Goal: Book appointment/travel/reservation

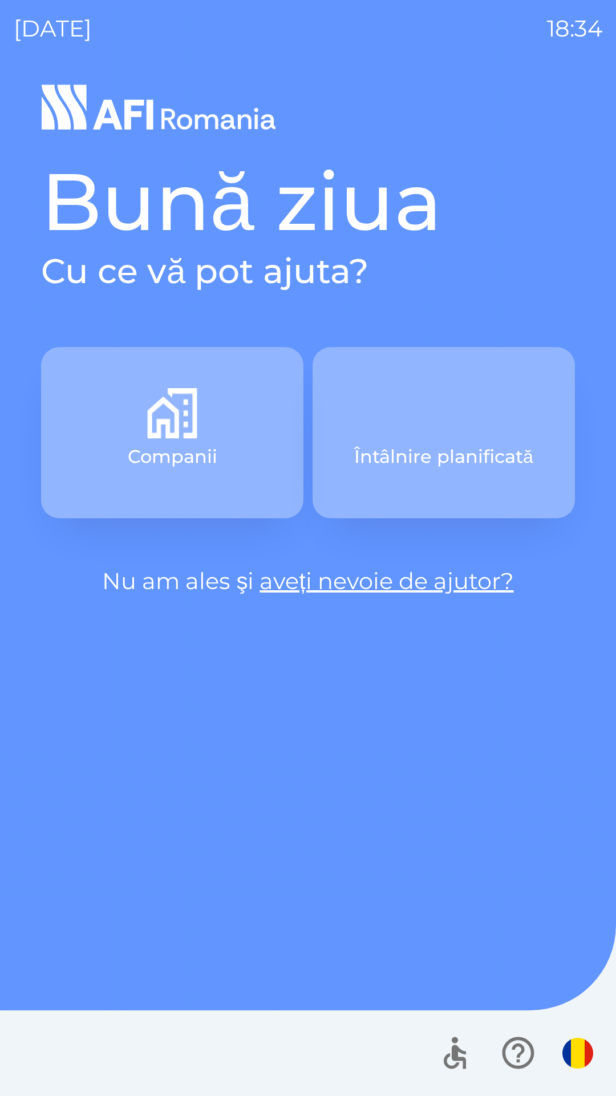
click at [442, 431] on img "button" at bounding box center [444, 413] width 50 height 50
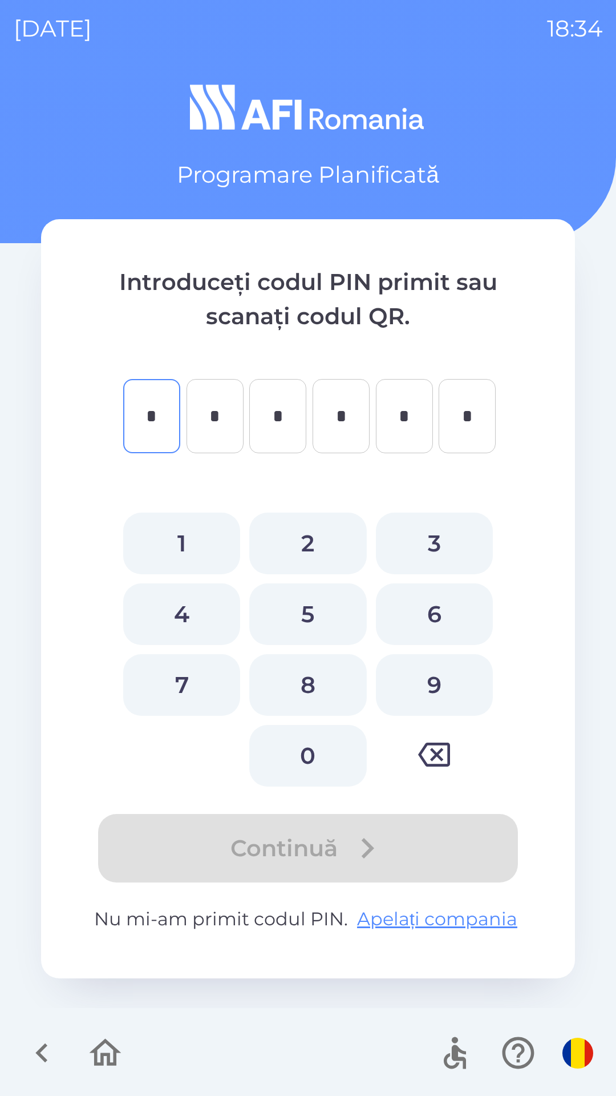
type input "*"
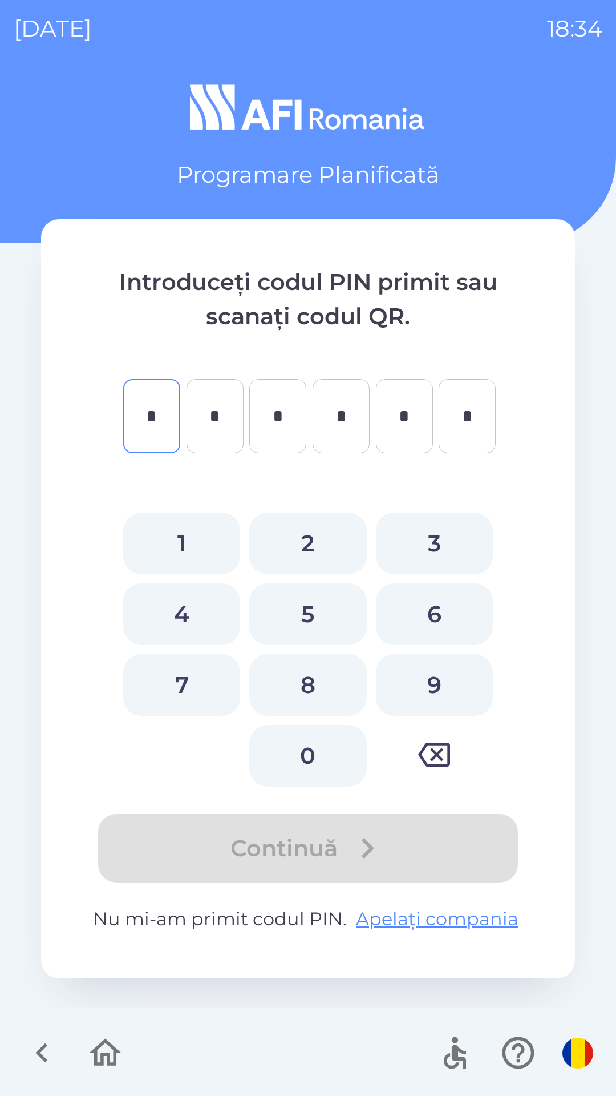
type input "*"
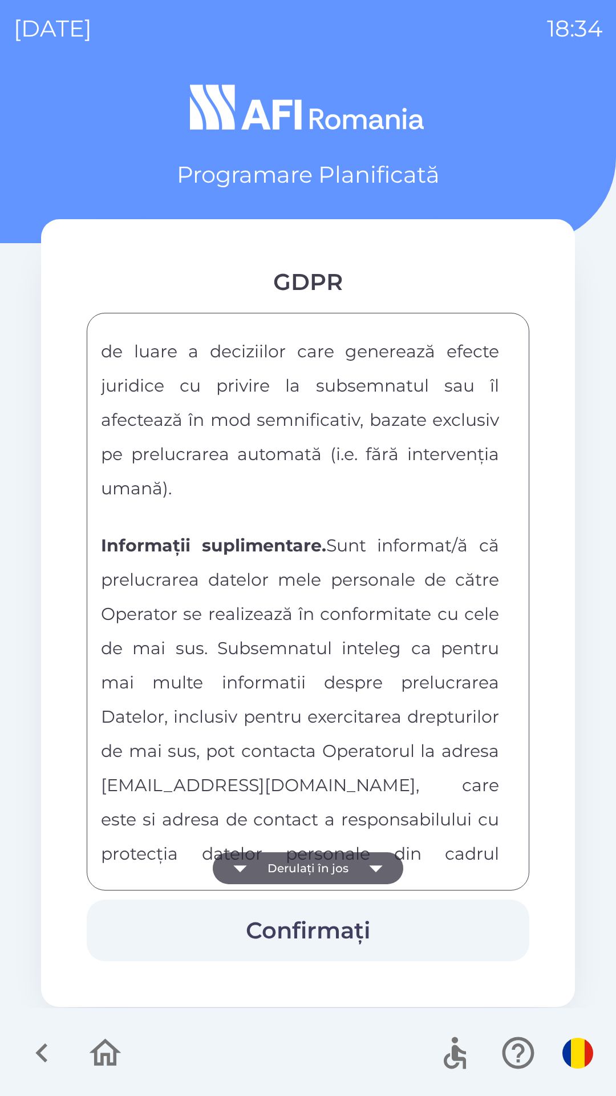
scroll to position [6002, 0]
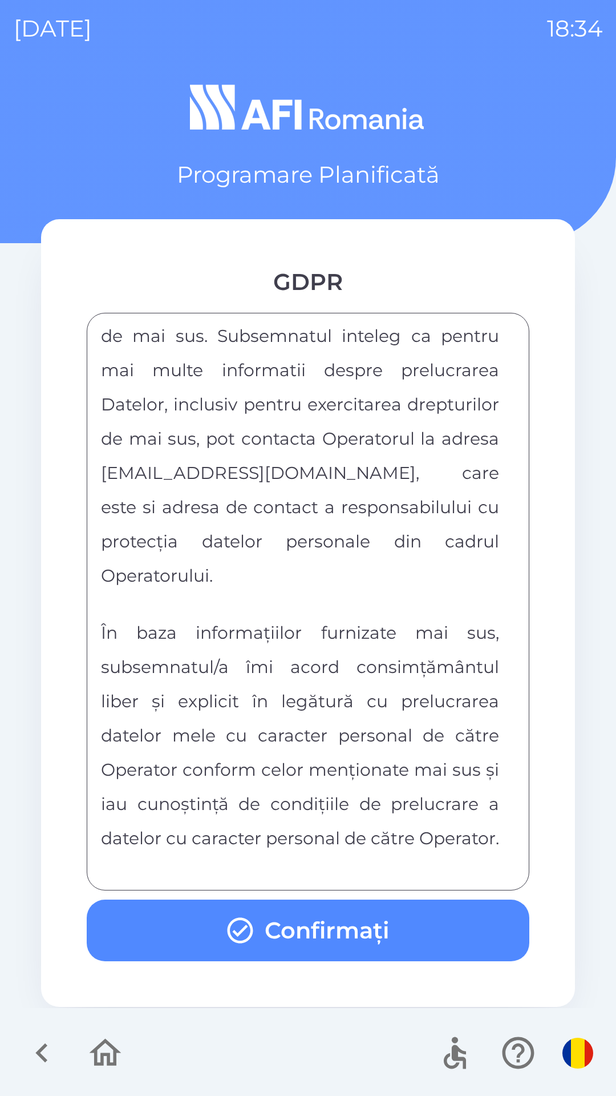
click at [371, 919] on button "Confirmați" at bounding box center [308, 930] width 443 height 62
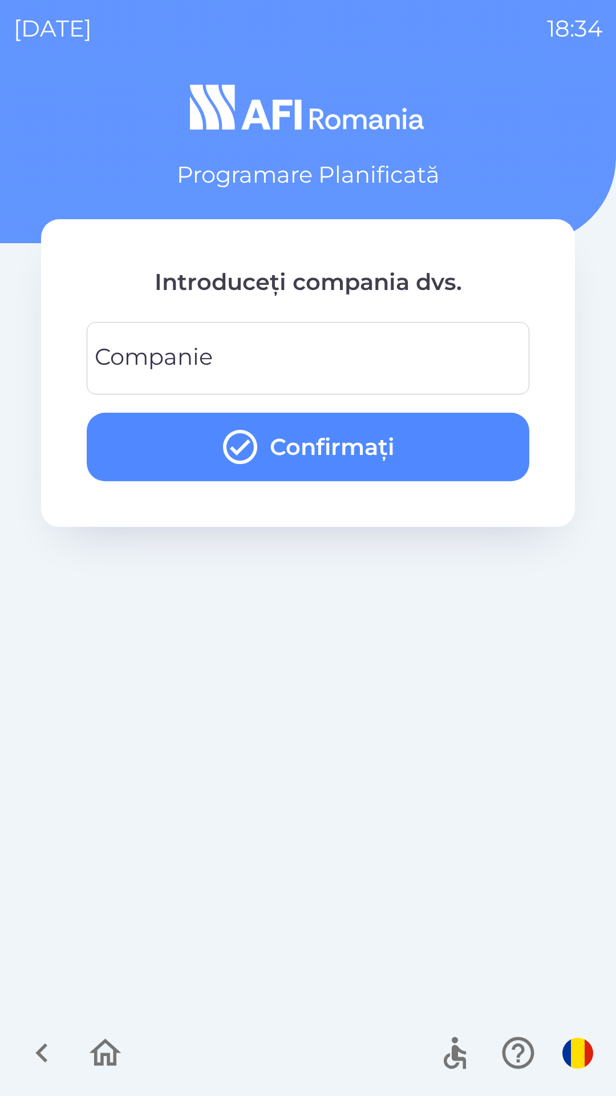
click at [356, 350] on input "Companie" at bounding box center [307, 358] width 415 height 45
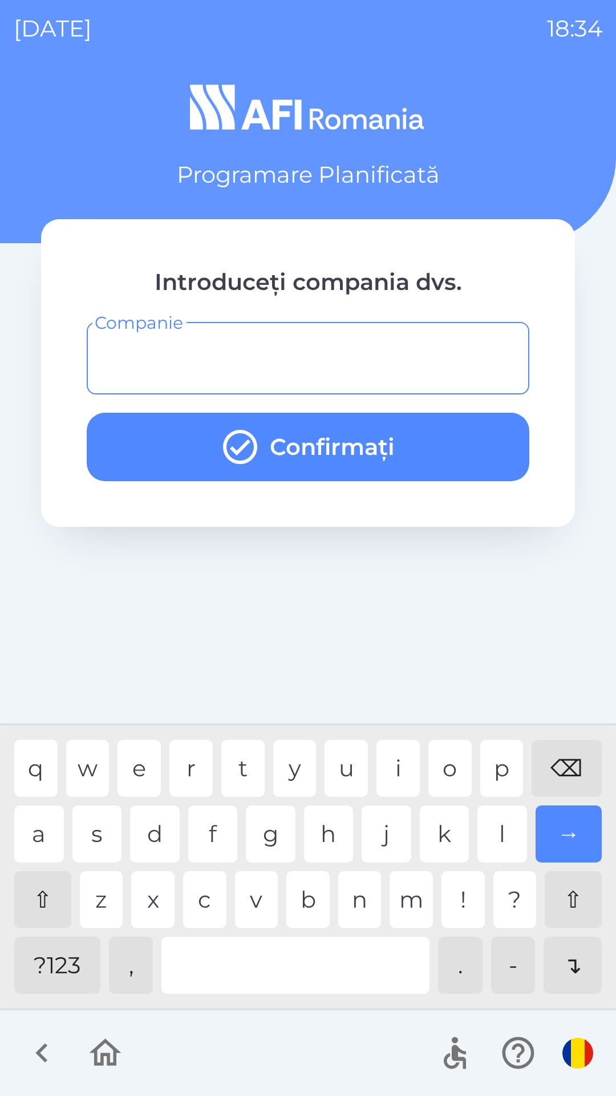
type input "*"
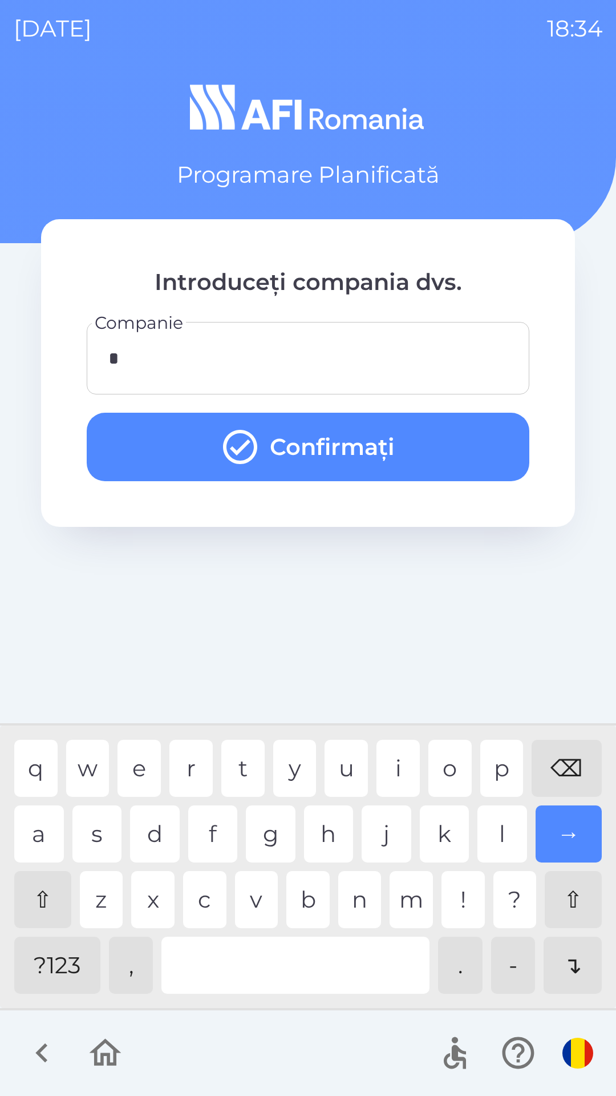
click at [391, 441] on button "Confirmați" at bounding box center [308, 447] width 443 height 68
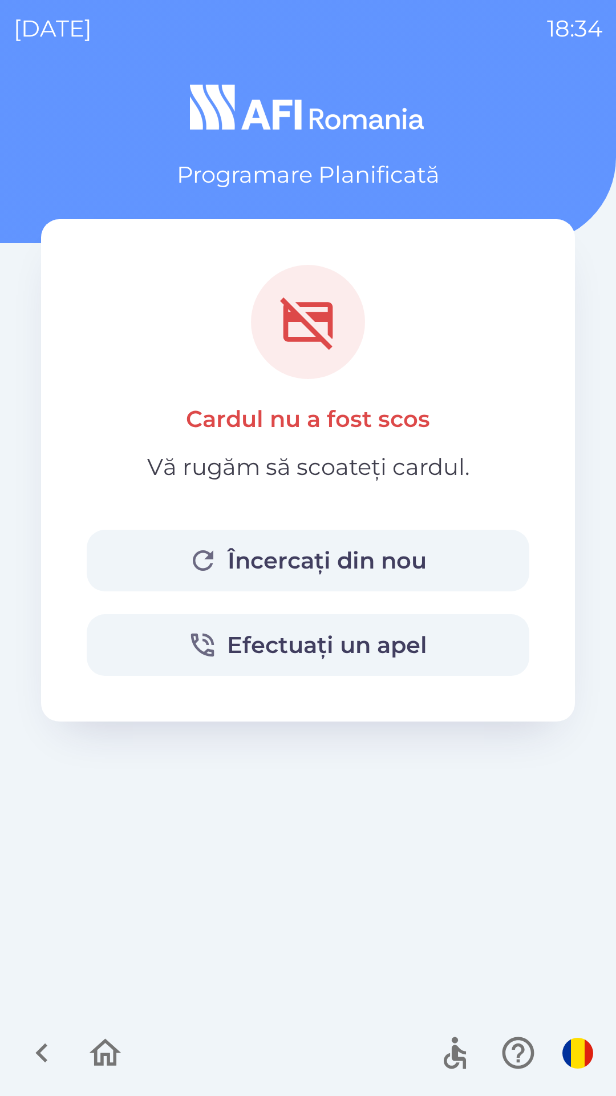
click at [279, 558] on button "Încercați din nou" at bounding box center [308, 561] width 443 height 62
click at [370, 567] on button "Încercați din nou" at bounding box center [308, 561] width 443 height 62
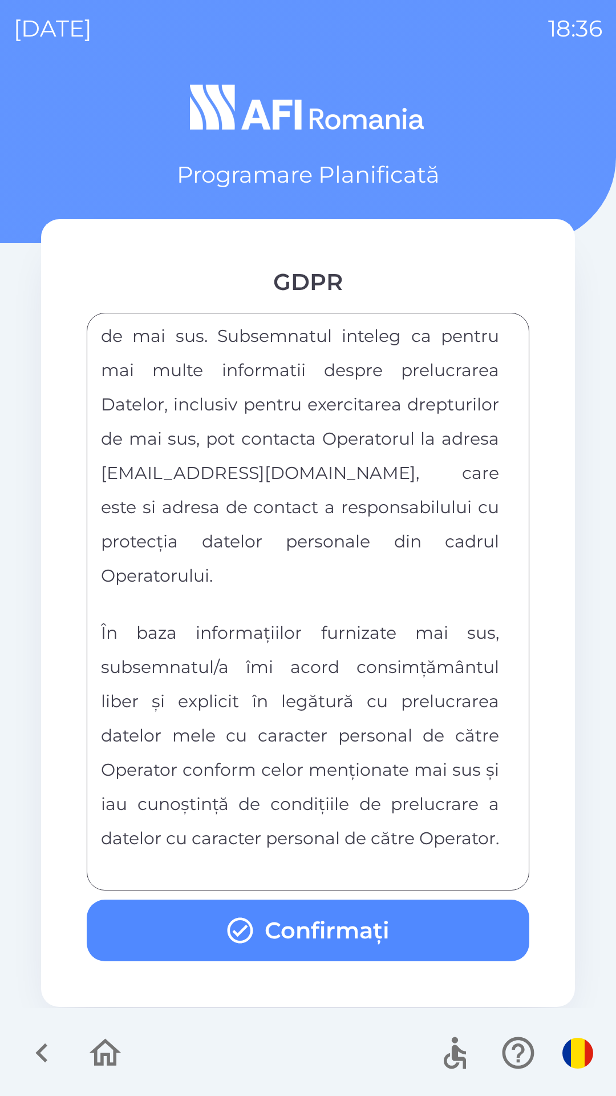
scroll to position [6002, 0]
click at [425, 946] on button "Confirmați" at bounding box center [308, 930] width 443 height 62
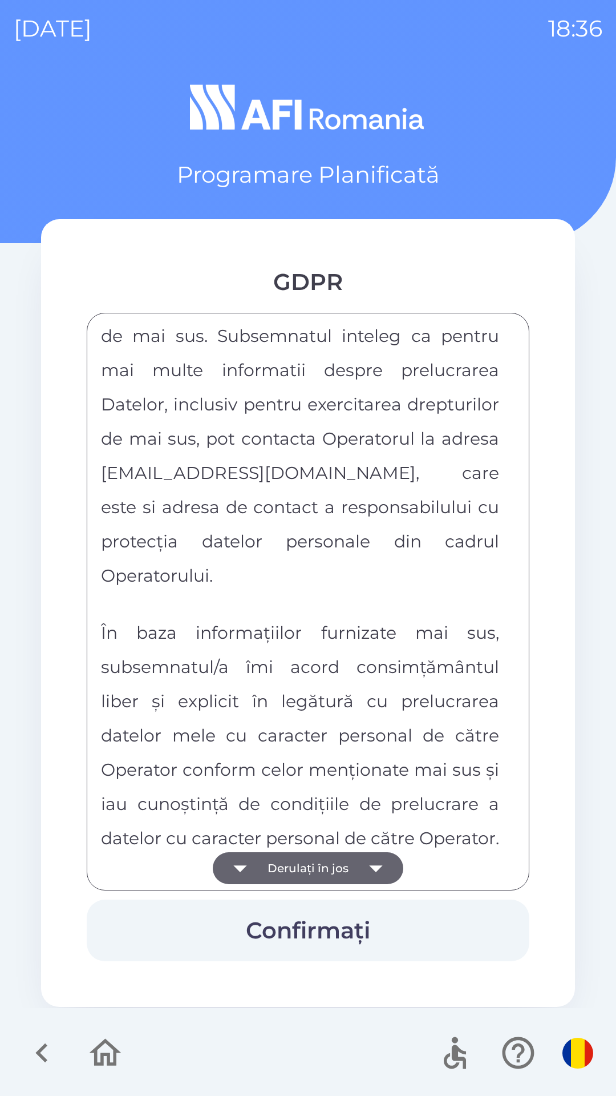
scroll to position [6002, 0]
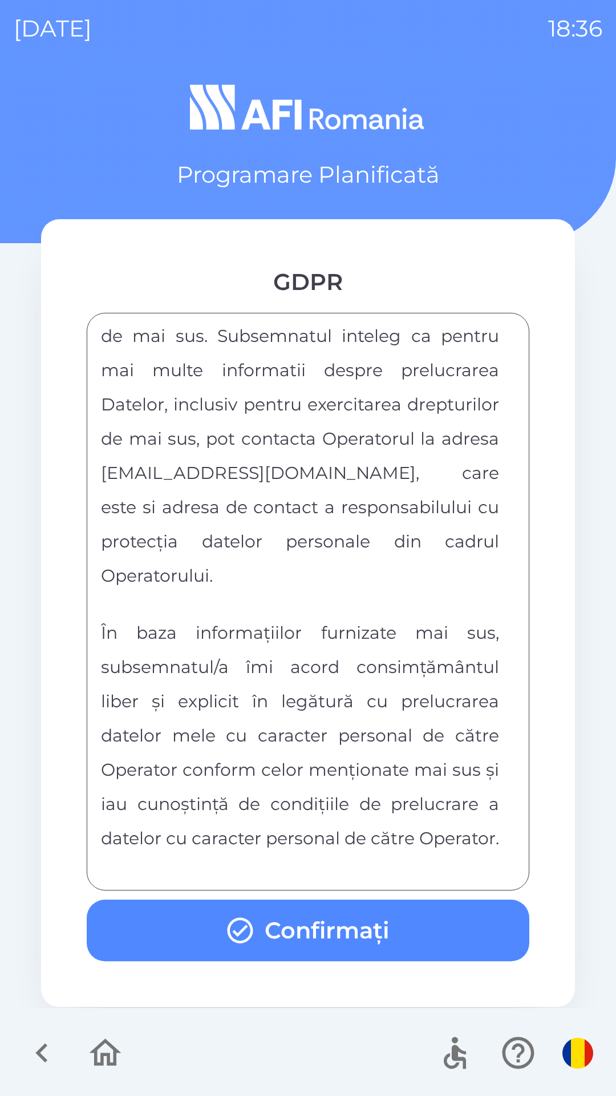
click at [358, 935] on button "Confirmați" at bounding box center [308, 930] width 443 height 62
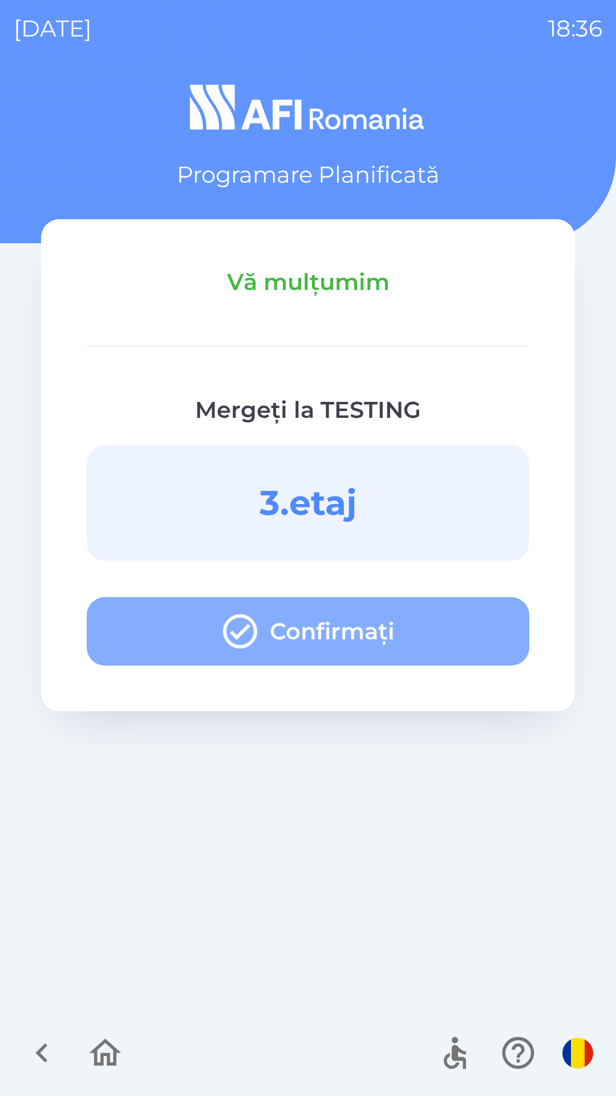
click at [391, 631] on button "Confirmați" at bounding box center [308, 631] width 443 height 68
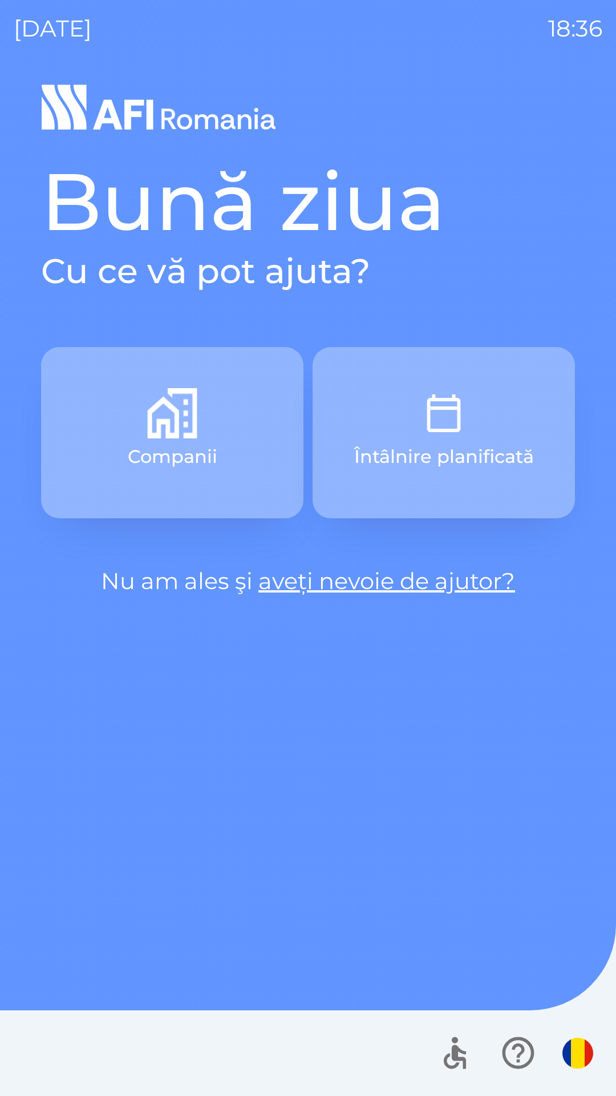
click at [482, 428] on button "Întâlnire planificată" at bounding box center [444, 432] width 262 height 171
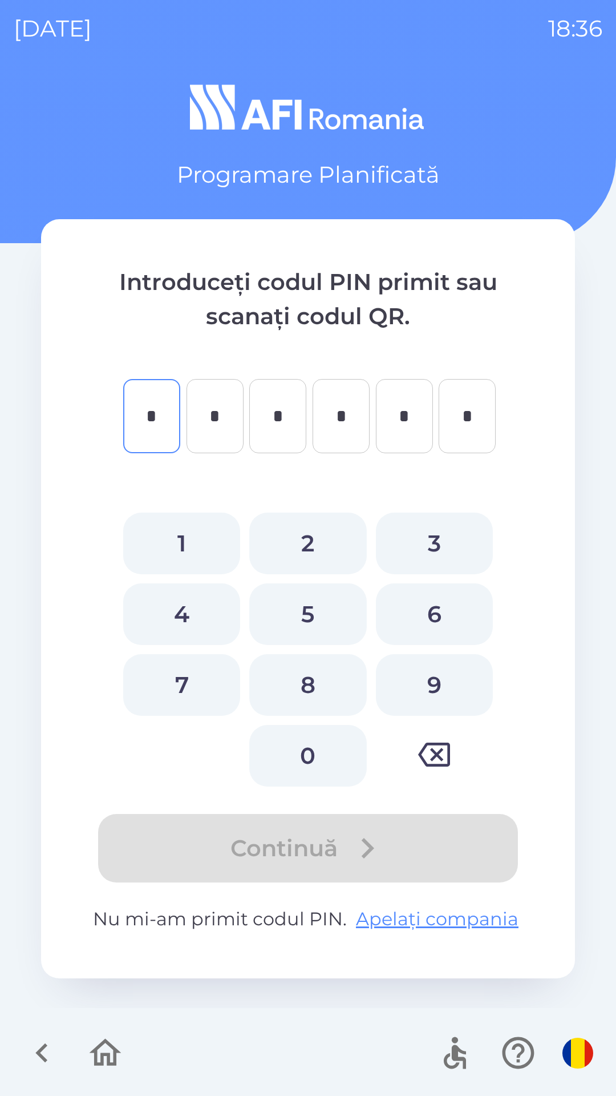
type input "*"
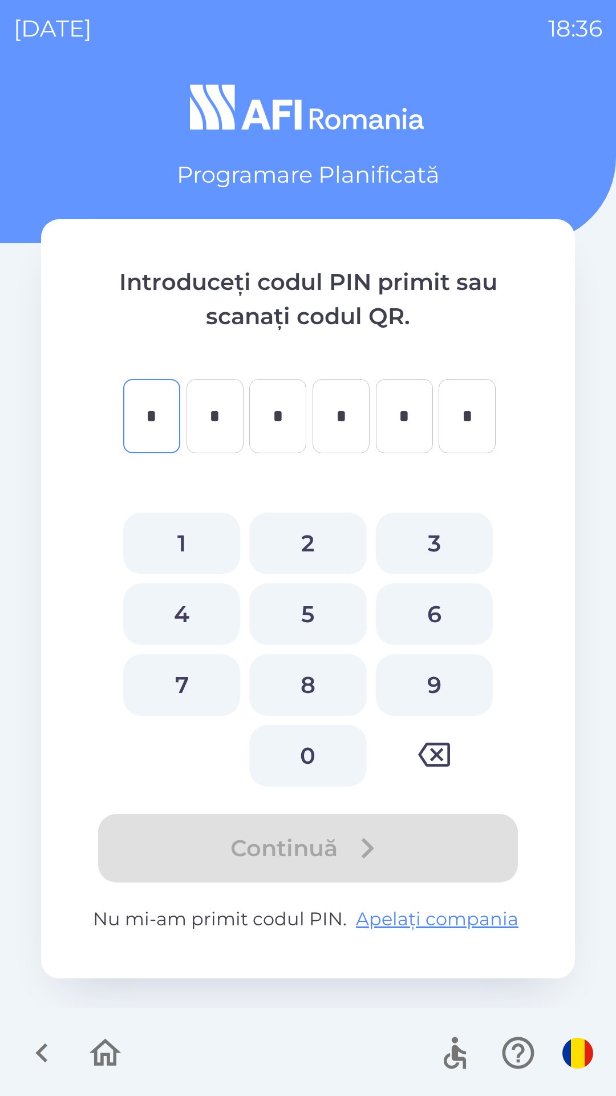
type input "*"
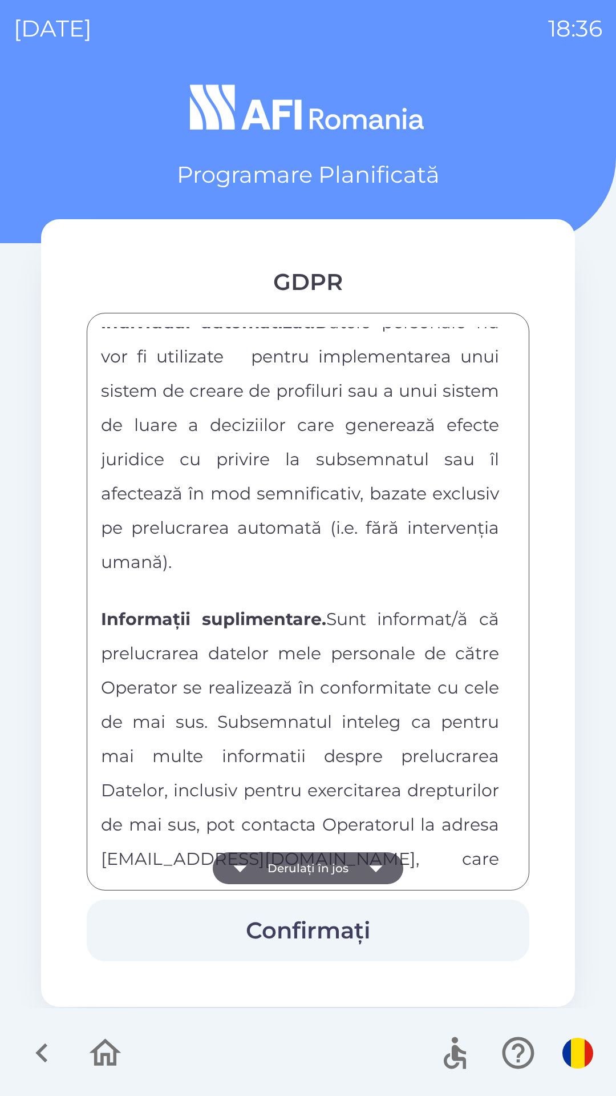
scroll to position [6002, 0]
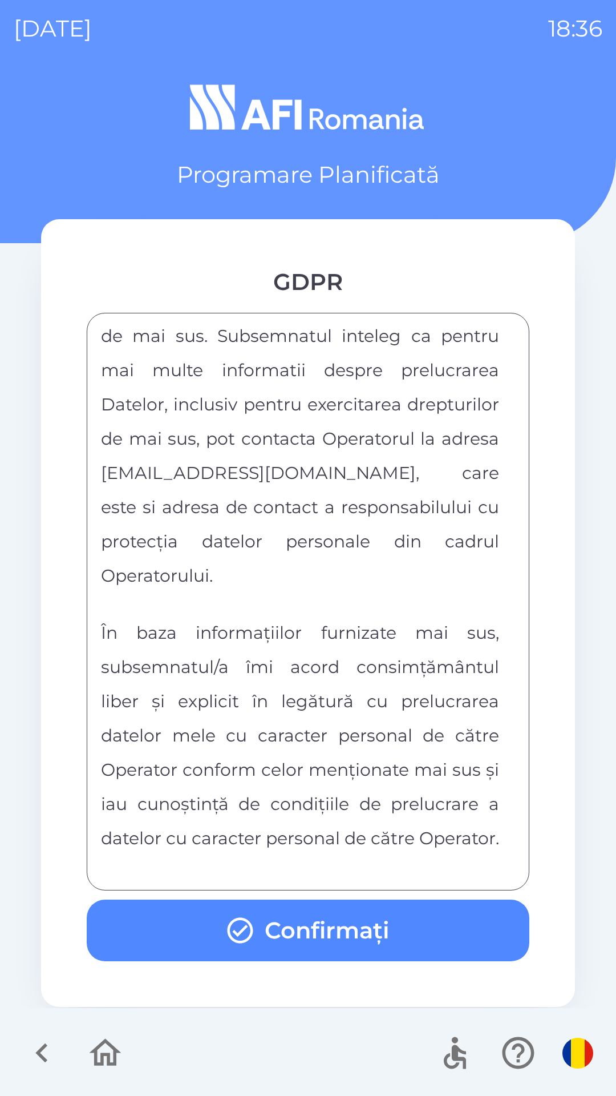
click at [313, 932] on button "Confirmați" at bounding box center [308, 930] width 443 height 62
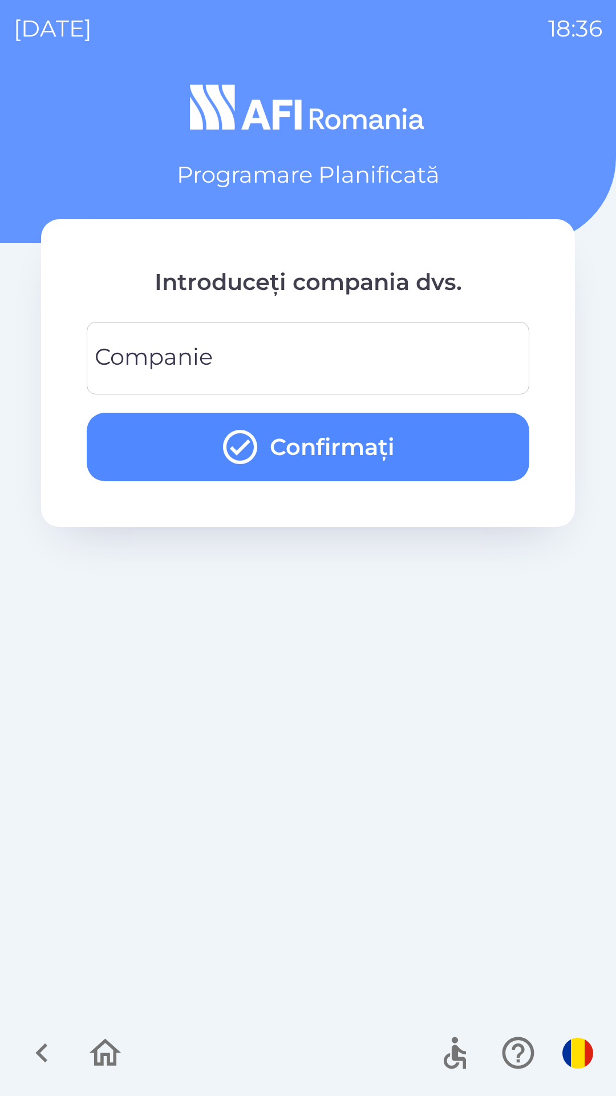
click at [371, 349] on input "Companie" at bounding box center [307, 358] width 415 height 45
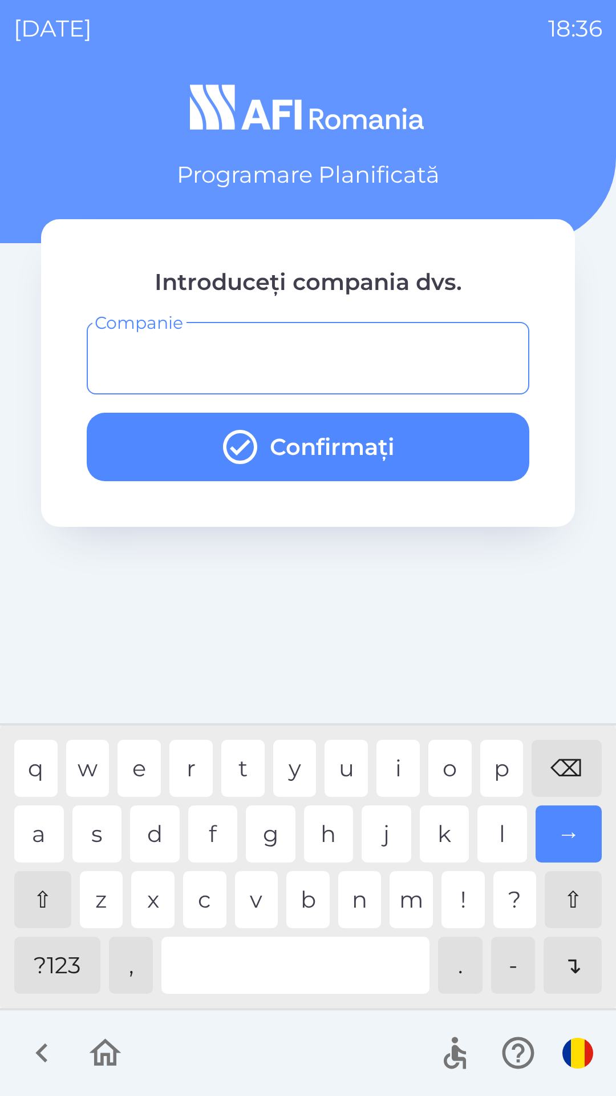
type input "*"
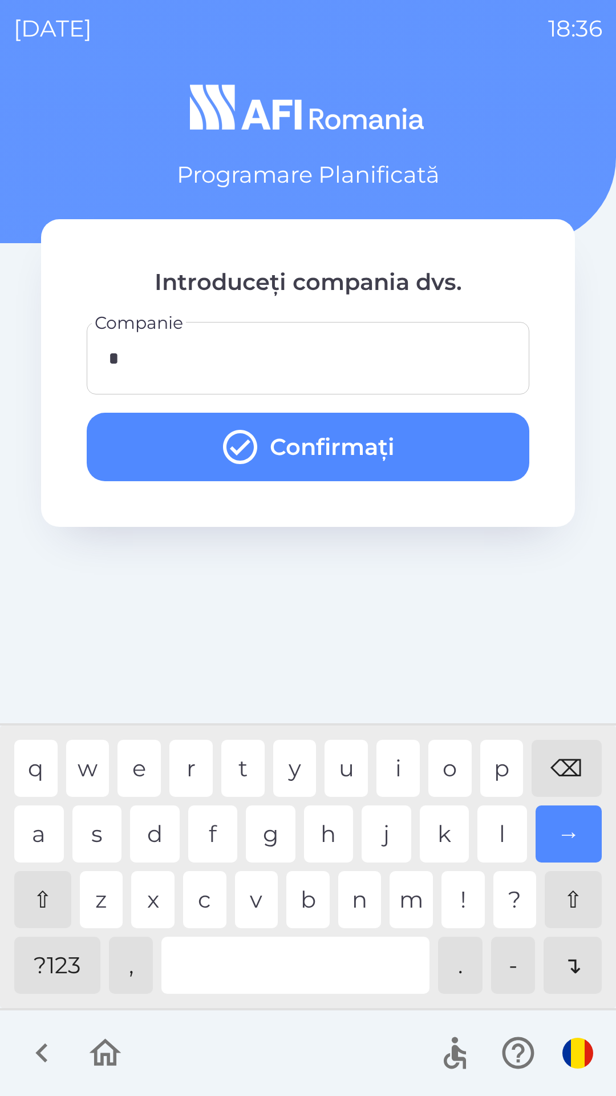
click at [423, 441] on button "Confirmați" at bounding box center [308, 447] width 443 height 68
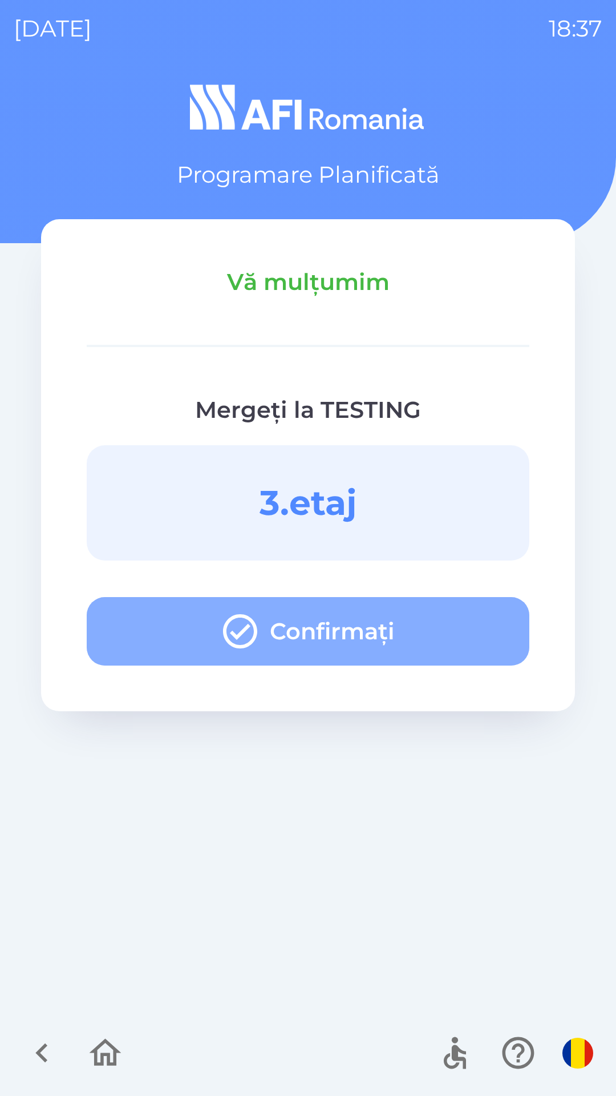
click at [462, 628] on button "Confirmați" at bounding box center [308, 631] width 443 height 68
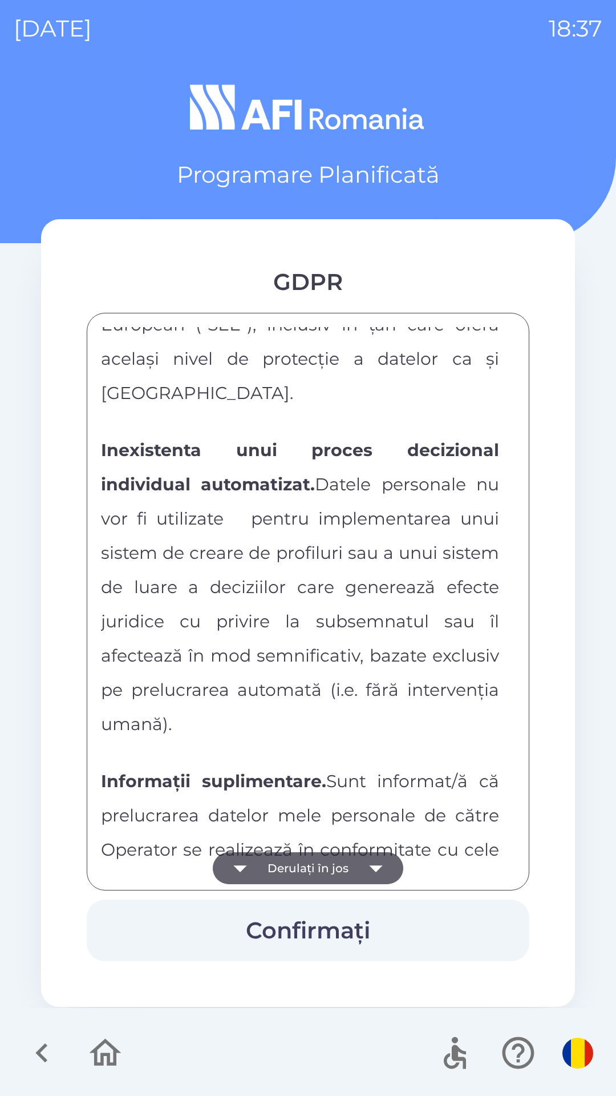
scroll to position [6002, 0]
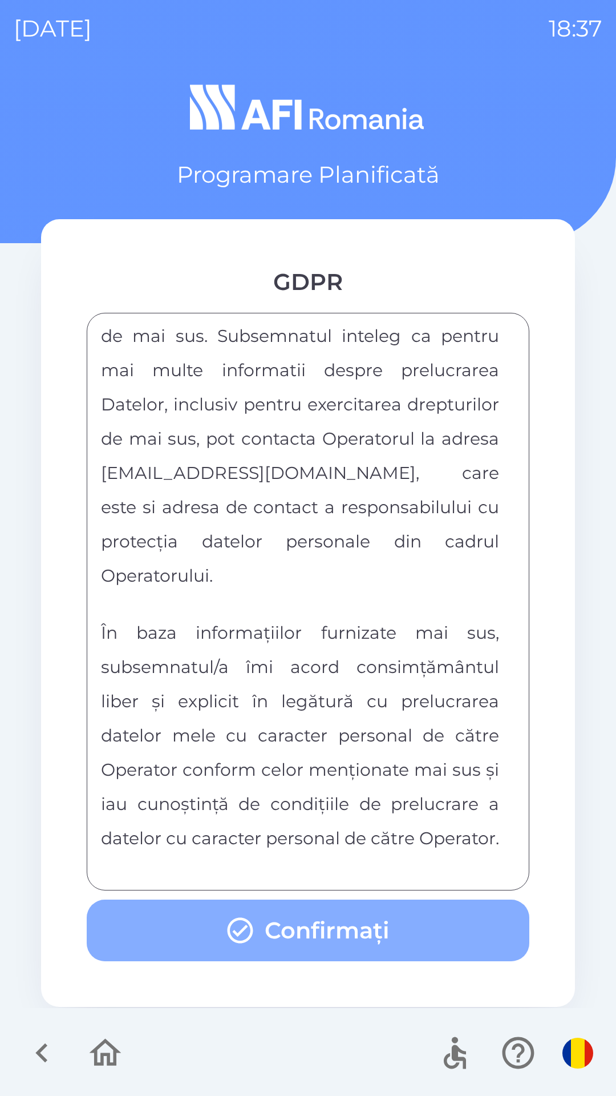
click at [381, 920] on button "Confirmați" at bounding box center [308, 930] width 443 height 62
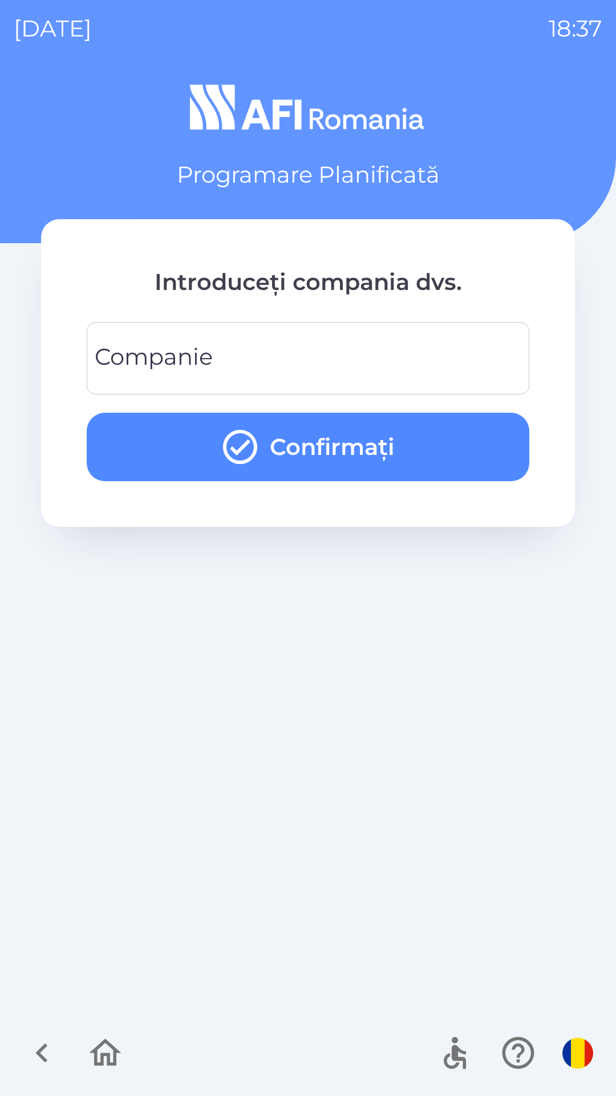
click at [454, 363] on input "Companie" at bounding box center [307, 358] width 415 height 45
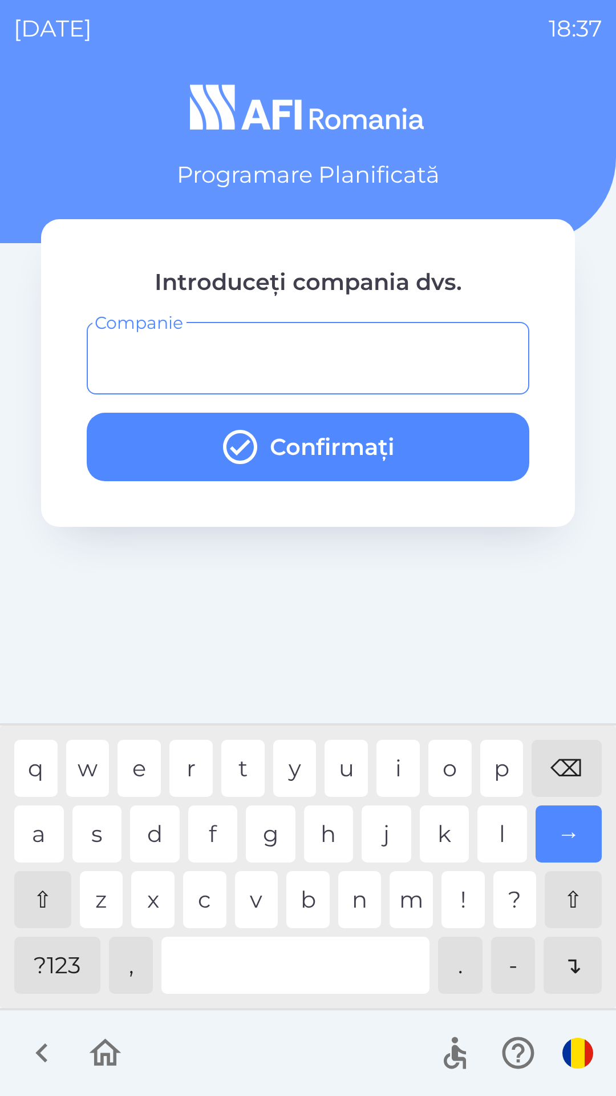
type input "*"
click at [301, 767] on div "y" at bounding box center [294, 768] width 43 height 57
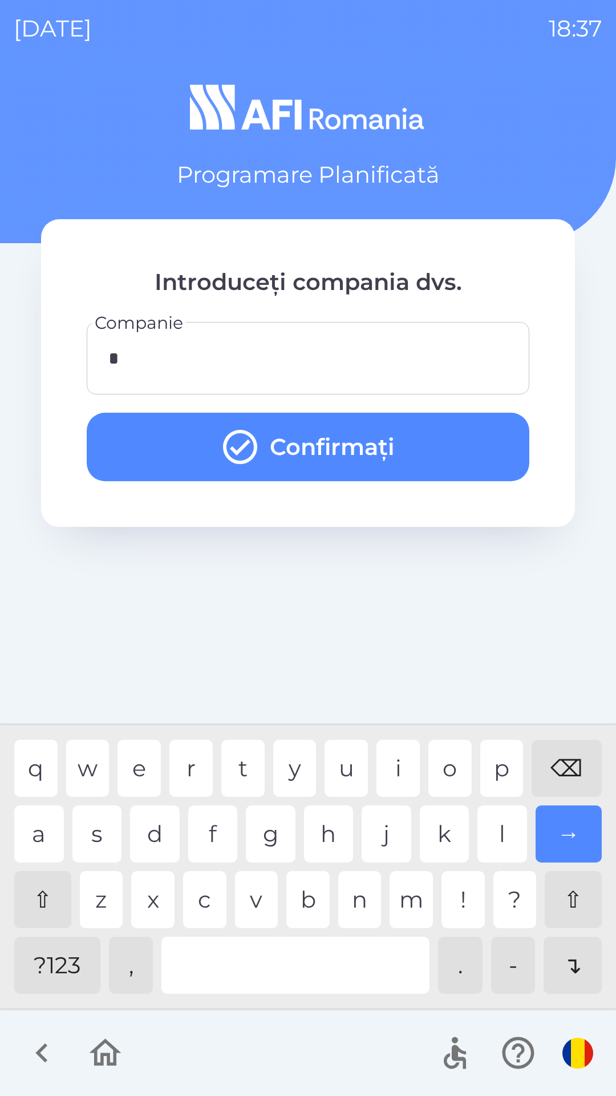
click at [459, 442] on button "Confirmați" at bounding box center [308, 447] width 443 height 68
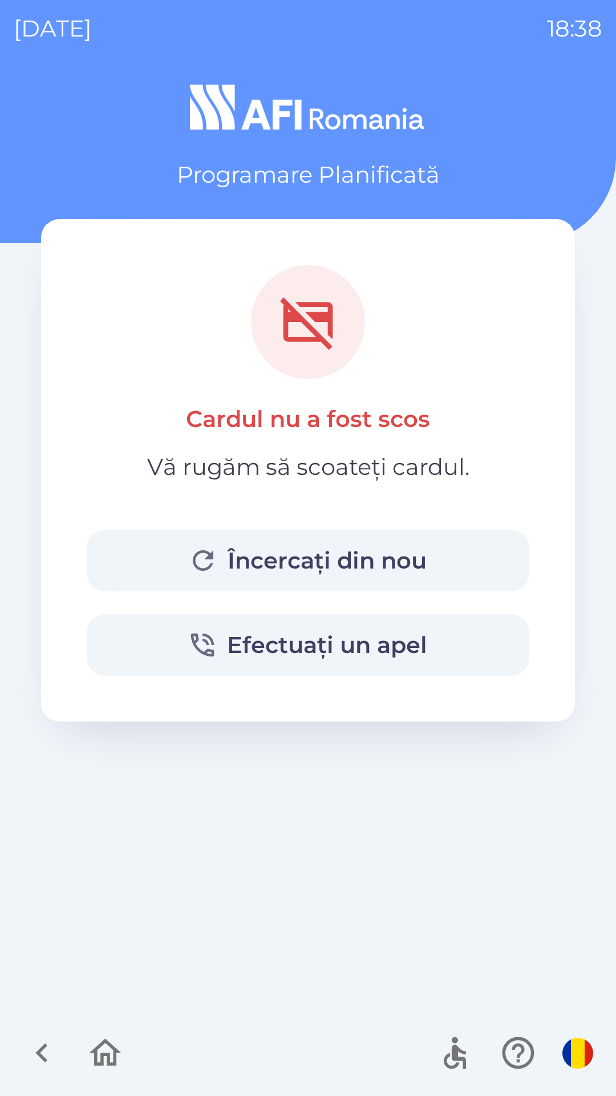
click at [566, 1056] on img "button" at bounding box center [578, 1052] width 31 height 31
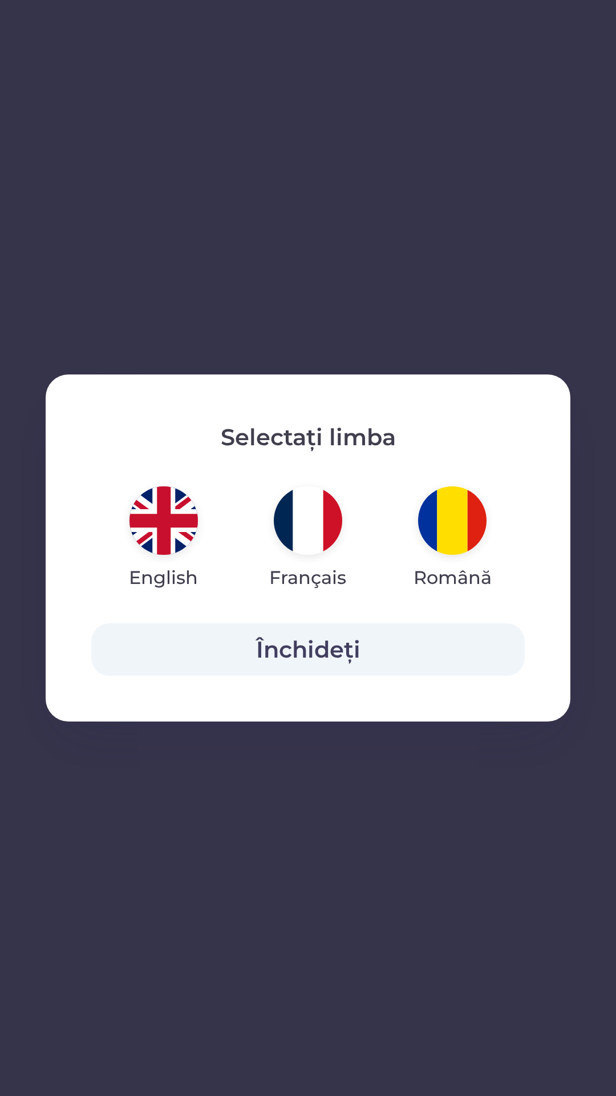
click at [163, 515] on img "button" at bounding box center [164, 520] width 68 height 68
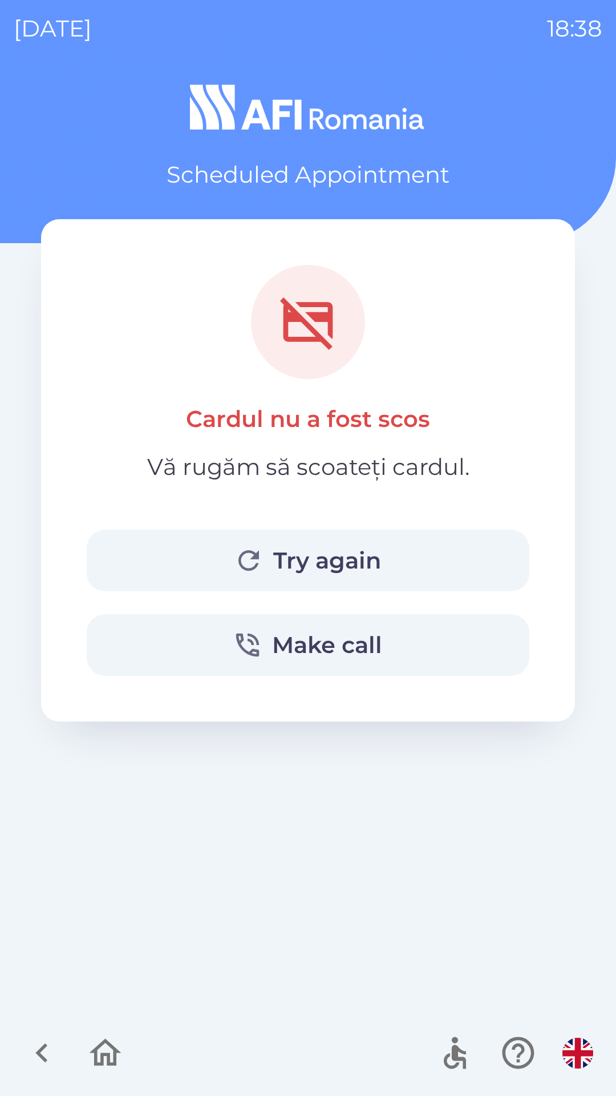
click at [361, 561] on button "Try again" at bounding box center [308, 561] width 443 height 62
click at [402, 566] on button "Try again" at bounding box center [308, 561] width 443 height 62
click at [418, 627] on button "Make call" at bounding box center [308, 645] width 443 height 62
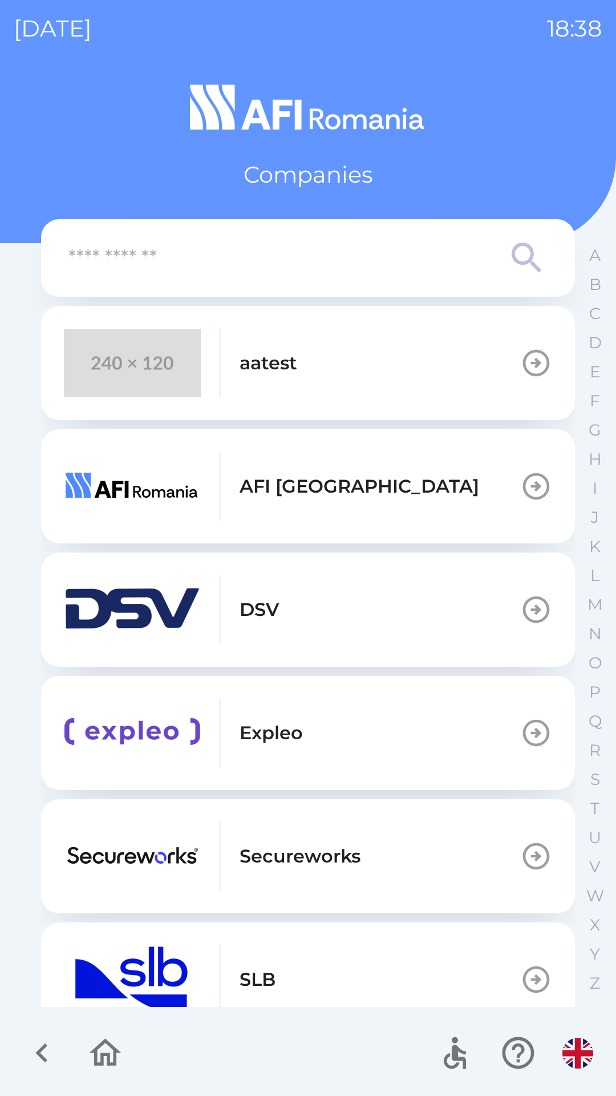
click at [114, 1063] on icon "button" at bounding box center [106, 1052] width 32 height 27
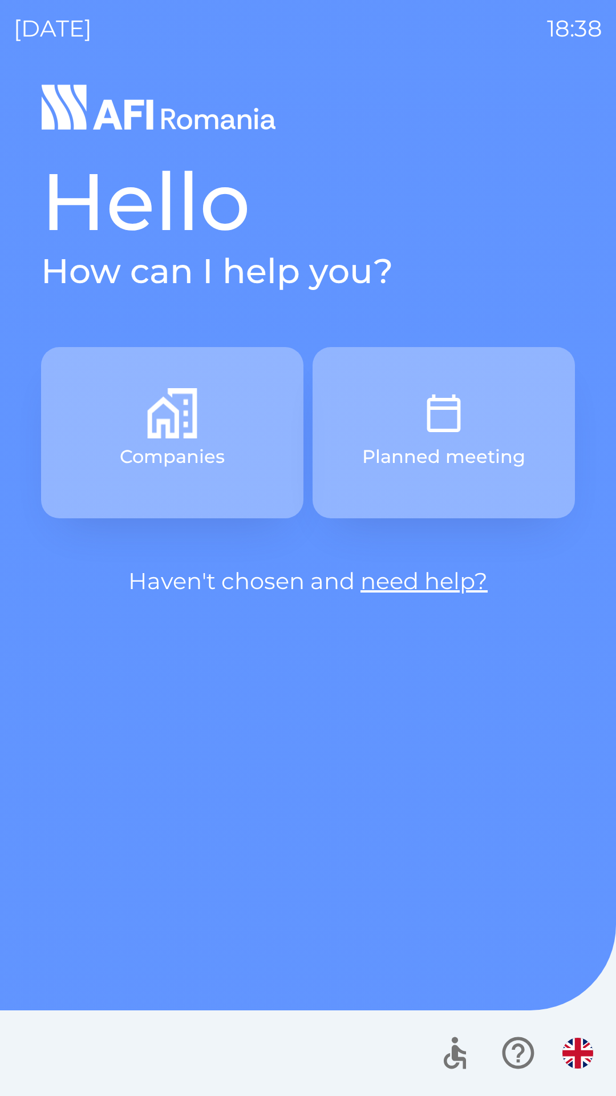
click at [484, 431] on button "Planned meeting" at bounding box center [444, 432] width 262 height 171
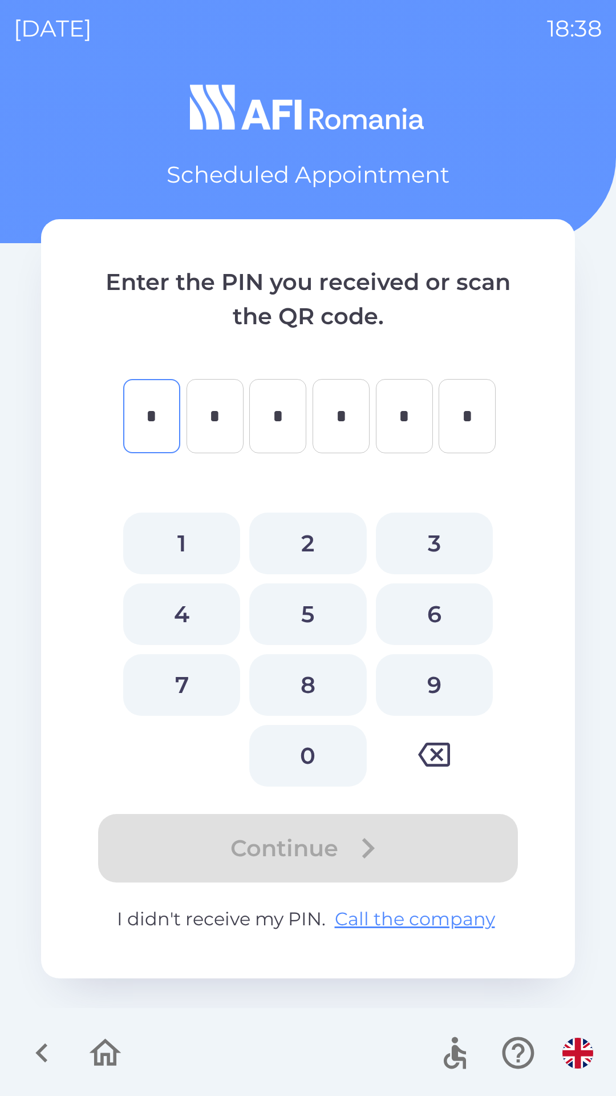
type input "*"
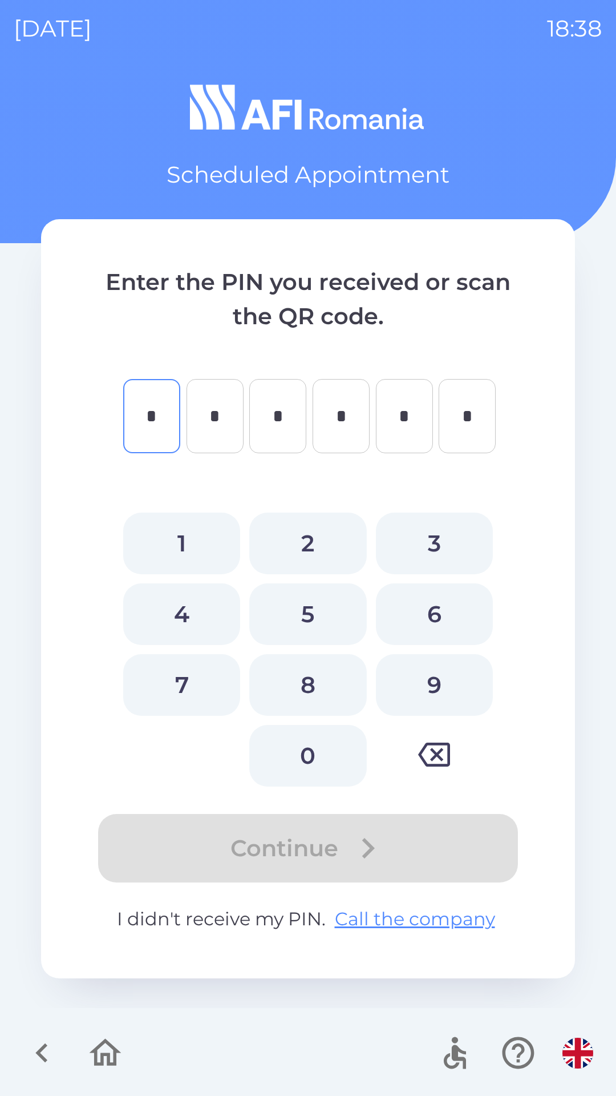
type input "*"
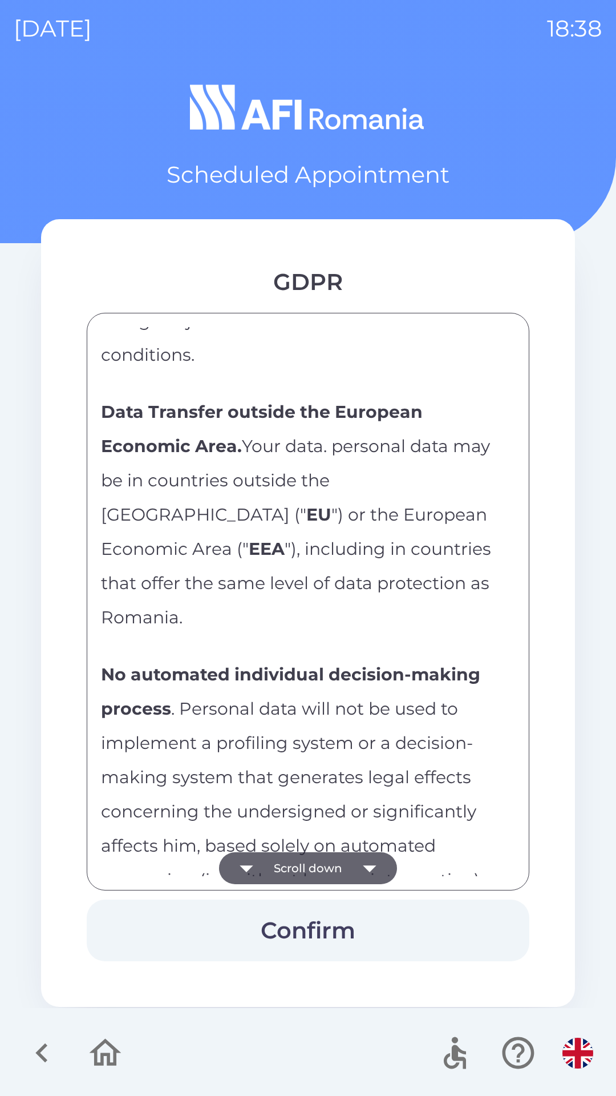
scroll to position [5557, 0]
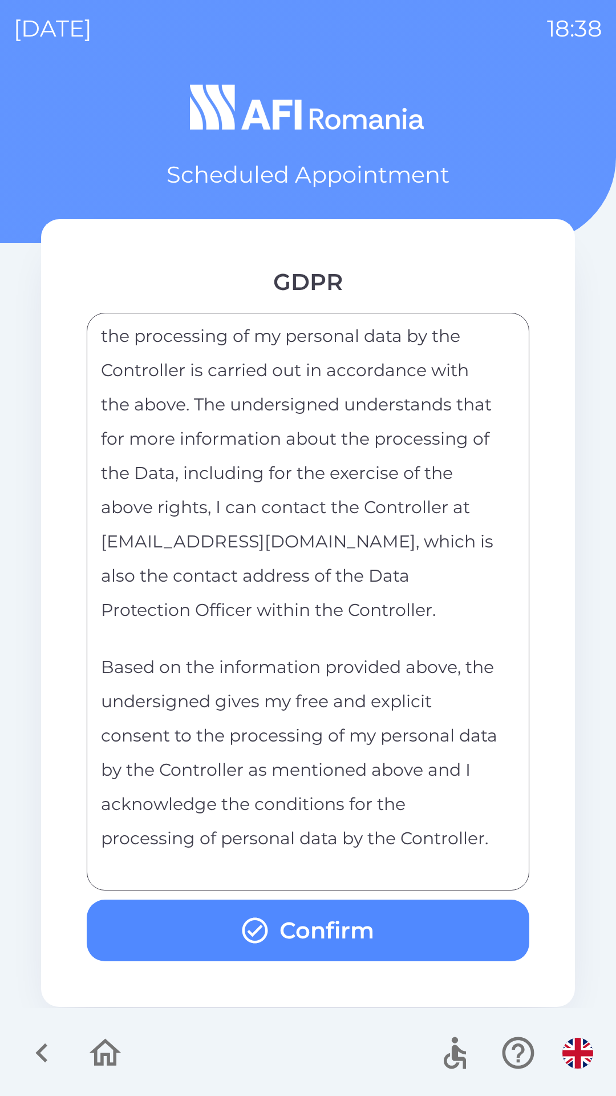
click at [384, 935] on button "Confirm" at bounding box center [308, 930] width 443 height 62
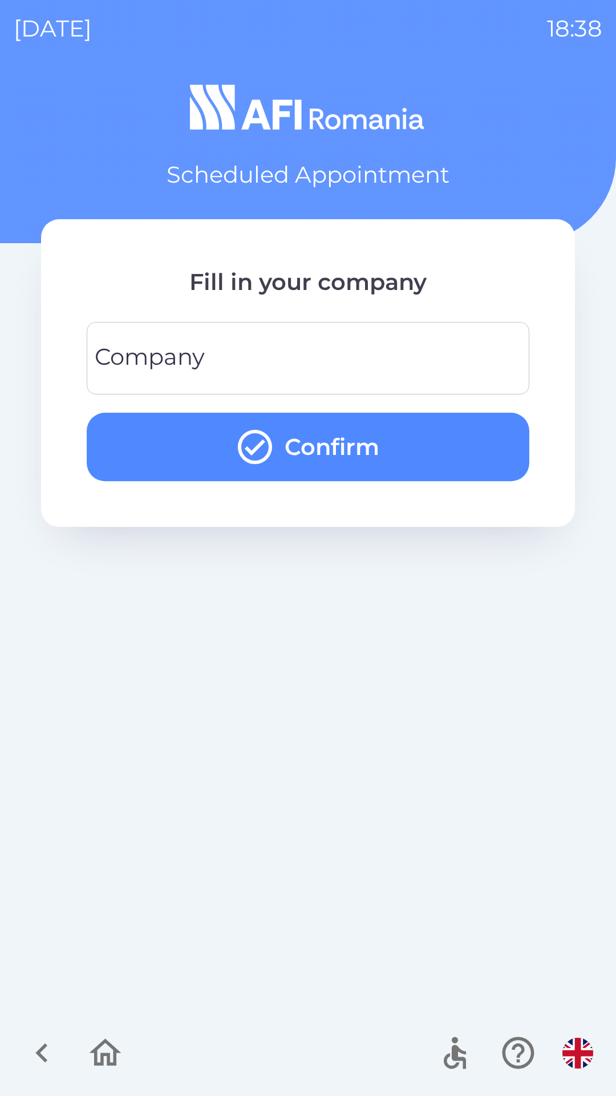
click at [431, 362] on input "Company" at bounding box center [307, 358] width 415 height 45
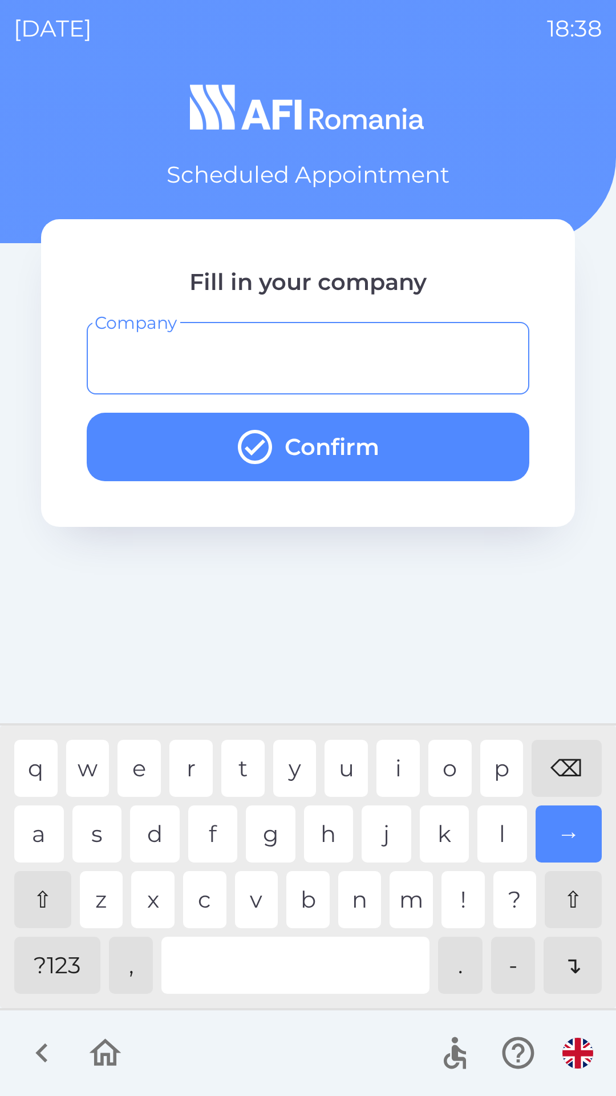
type input "*"
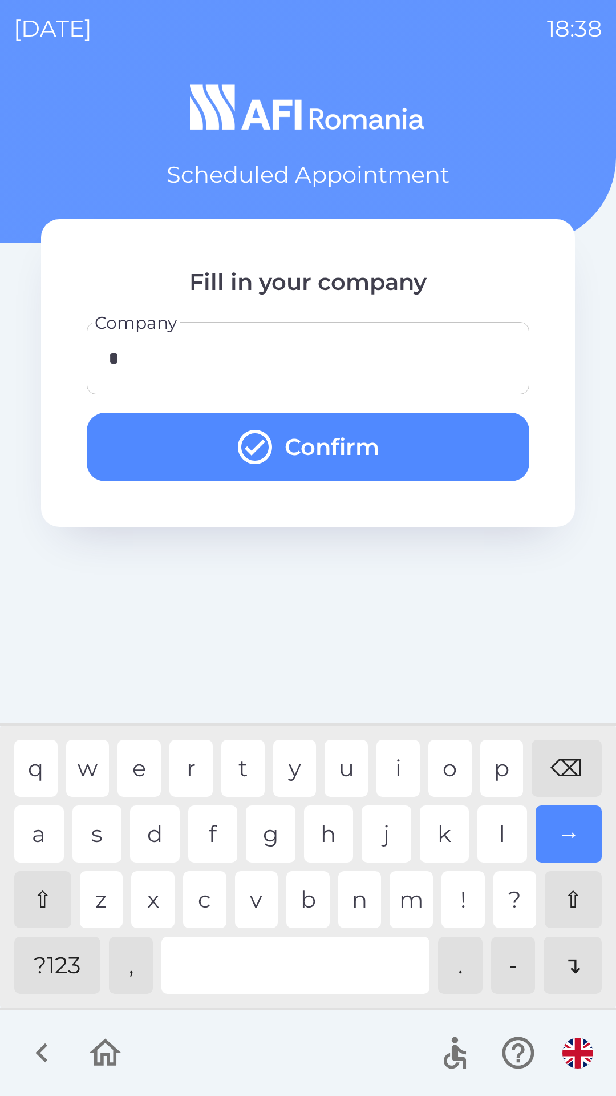
click at [437, 450] on button "Confirm" at bounding box center [308, 447] width 443 height 68
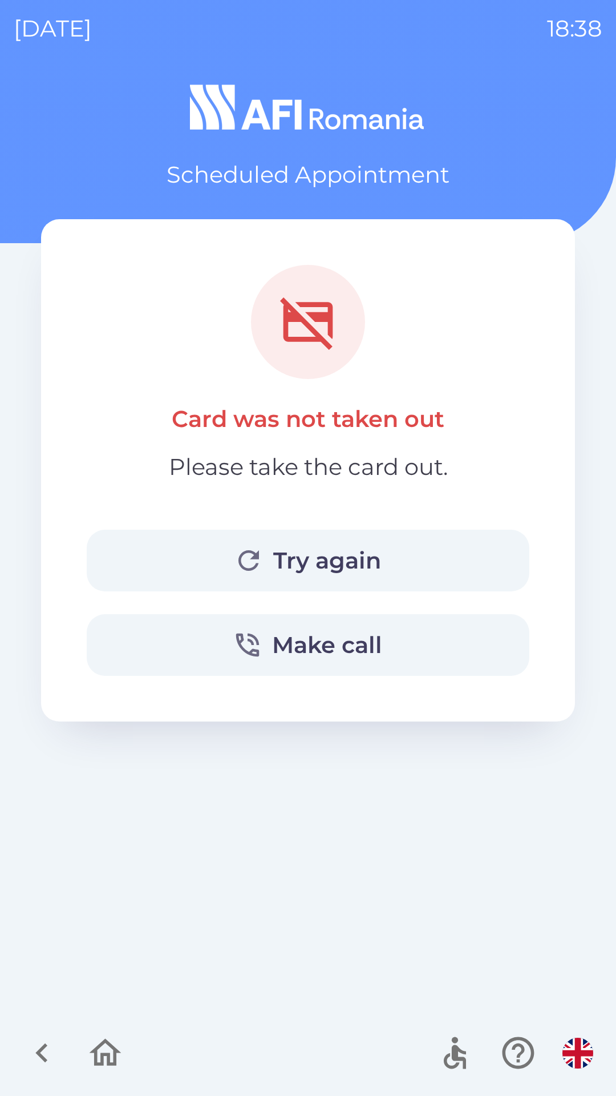
click at [385, 562] on button "Try again" at bounding box center [308, 561] width 443 height 62
click at [416, 572] on button "Try again" at bounding box center [308, 561] width 443 height 62
